Goal: Transaction & Acquisition: Purchase product/service

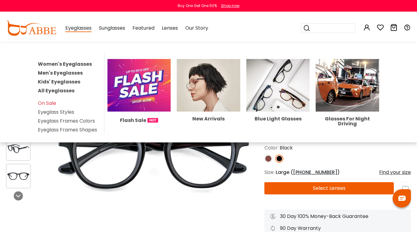
click at [82, 64] on link "Women's Eyeglasses" at bounding box center [65, 63] width 54 height 7
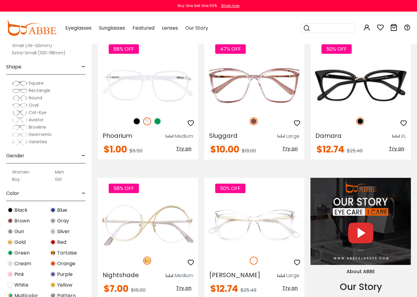
scroll to position [440, 0]
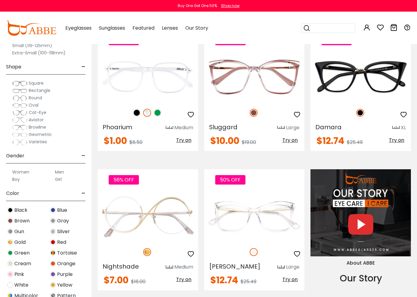
click at [396, 220] on img at bounding box center [360, 212] width 100 height 87
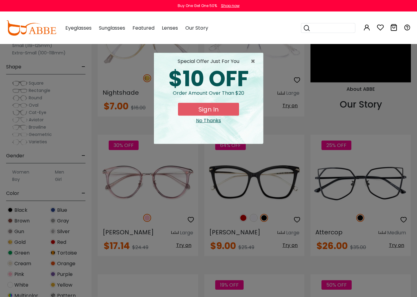
click at [408, 173] on div "× special offer just for you $10 OFF Order amount over than $20 Sign In No Than…" at bounding box center [208, 148] width 417 height 297
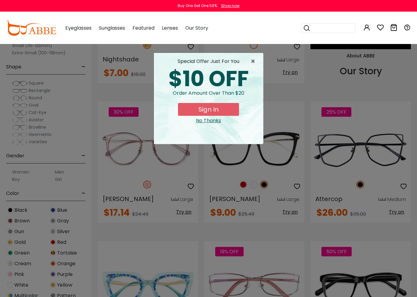
click at [254, 60] on span "×" at bounding box center [255, 61] width 8 height 7
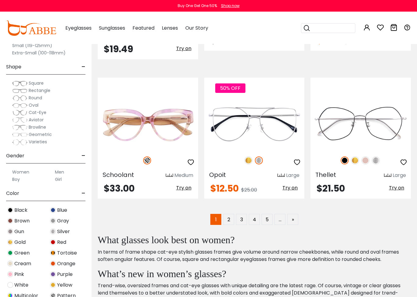
scroll to position [1377, 0]
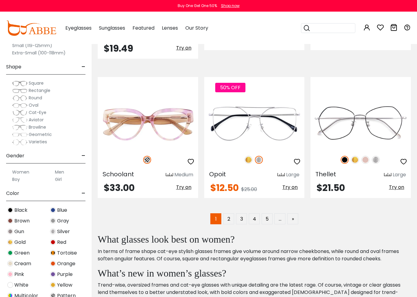
click at [230, 213] on link "2" at bounding box center [228, 218] width 11 height 11
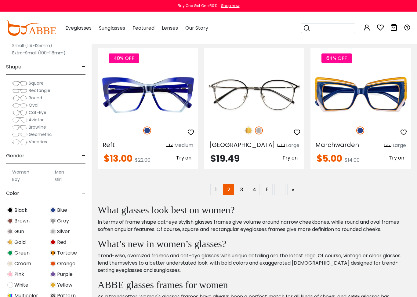
scroll to position [1387, 0]
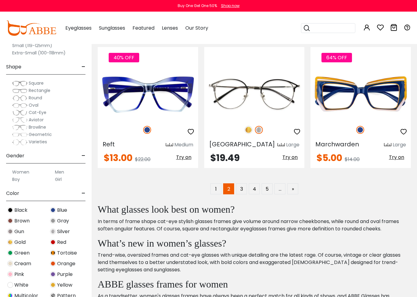
click at [241, 191] on link "3" at bounding box center [241, 188] width 11 height 11
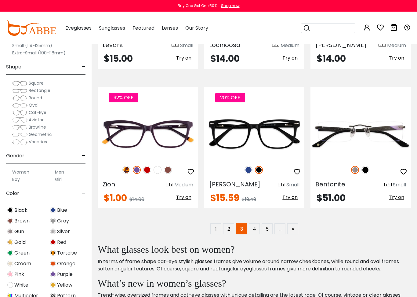
scroll to position [1356, 0]
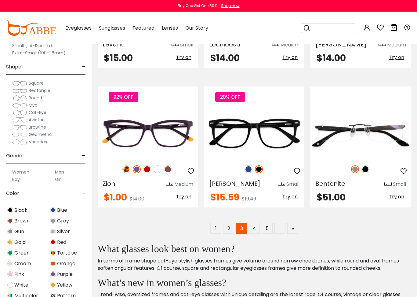
click at [363, 165] on img at bounding box center [365, 169] width 8 height 8
click at [351, 165] on img at bounding box center [355, 169] width 8 height 8
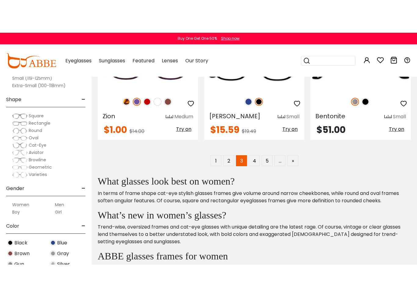
scroll to position [1458, 0]
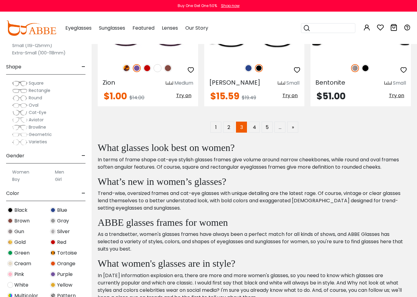
click at [252, 122] on link "4" at bounding box center [254, 127] width 11 height 11
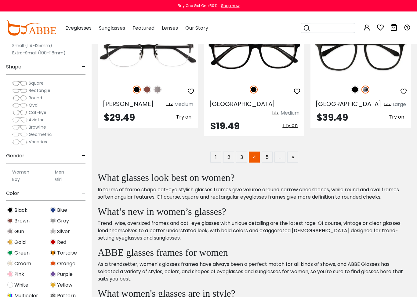
scroll to position [1455, 0]
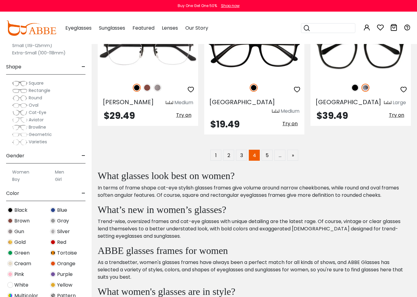
click at [265, 150] on link "5" at bounding box center [267, 155] width 11 height 11
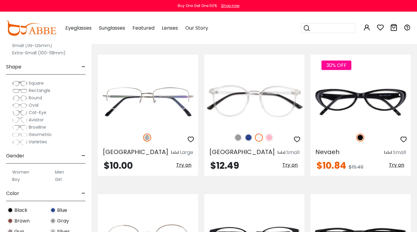
scroll to position [833, 0]
